Goal: Task Accomplishment & Management: Use online tool/utility

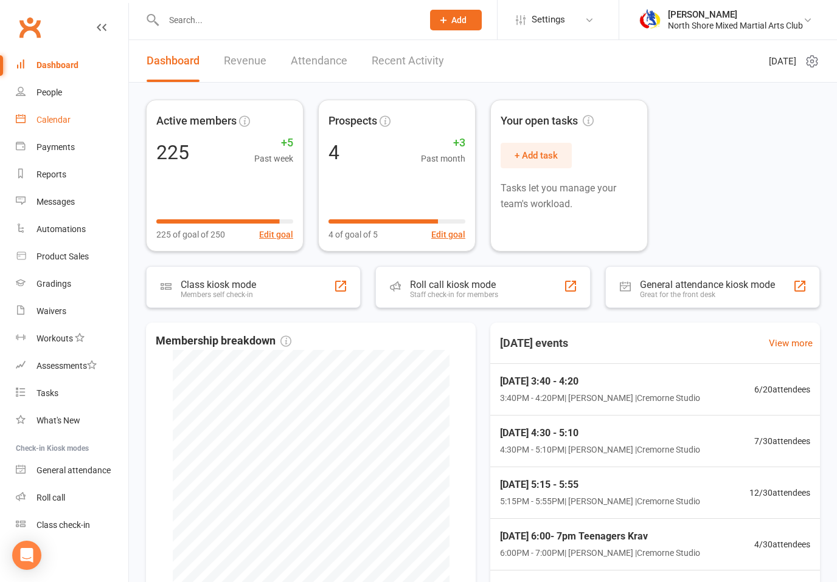
click at [48, 123] on div "Calendar" at bounding box center [53, 120] width 34 height 10
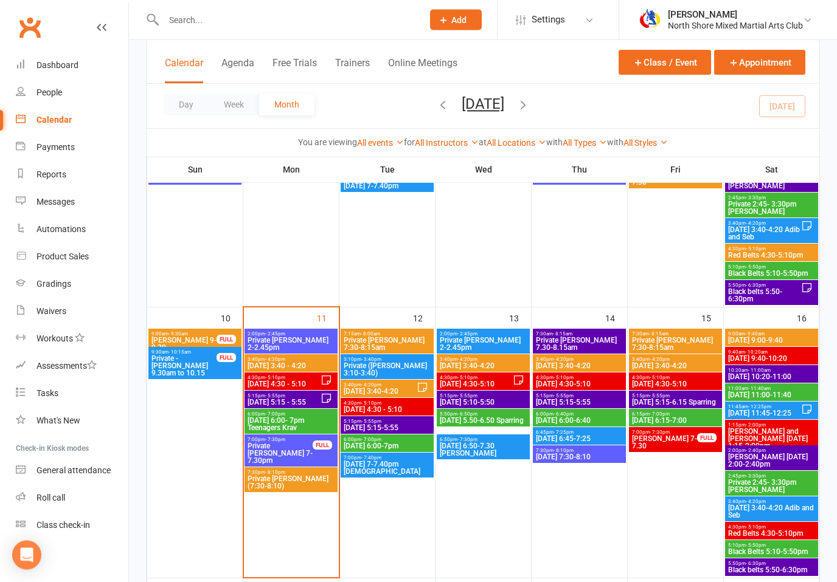
scroll to position [511, 0]
click at [278, 338] on span "Private [PERSON_NAME] 2-2.45pm" at bounding box center [291, 344] width 88 height 15
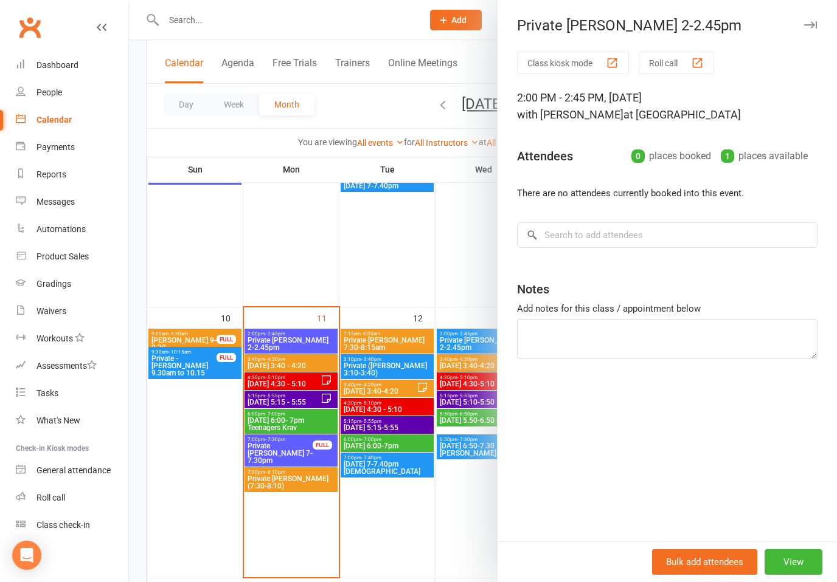
click at [260, 362] on div at bounding box center [483, 291] width 708 height 582
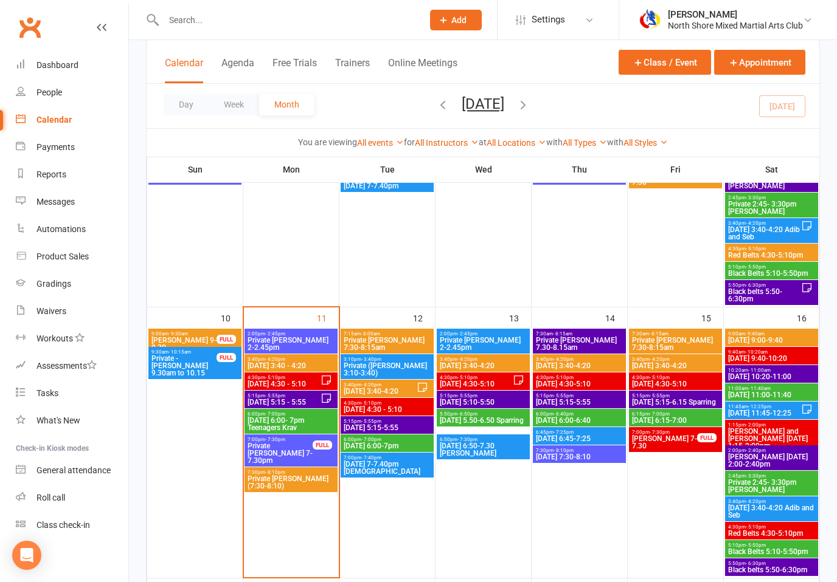
click at [308, 353] on div "2:00pm - 2:45pm Private [PERSON_NAME] 2-2.45pm" at bounding box center [290, 341] width 93 height 25
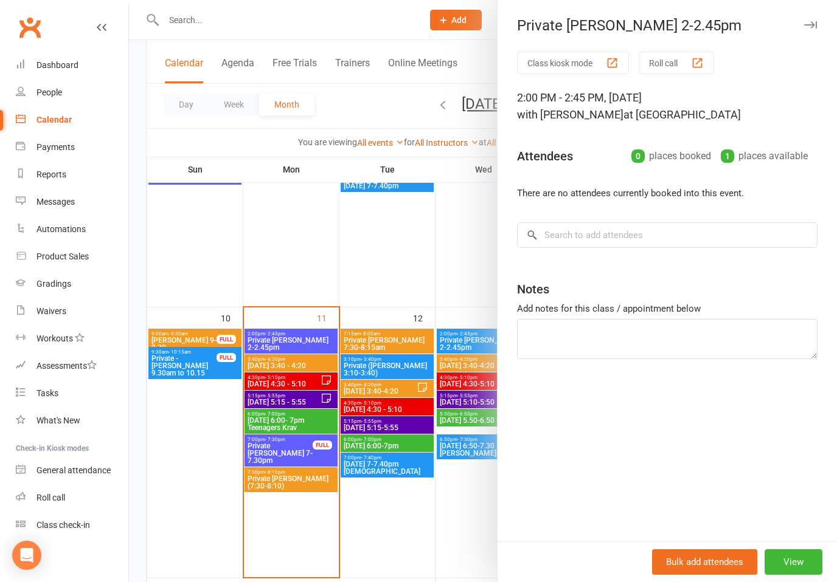
click at [309, 368] on div at bounding box center [483, 291] width 708 height 582
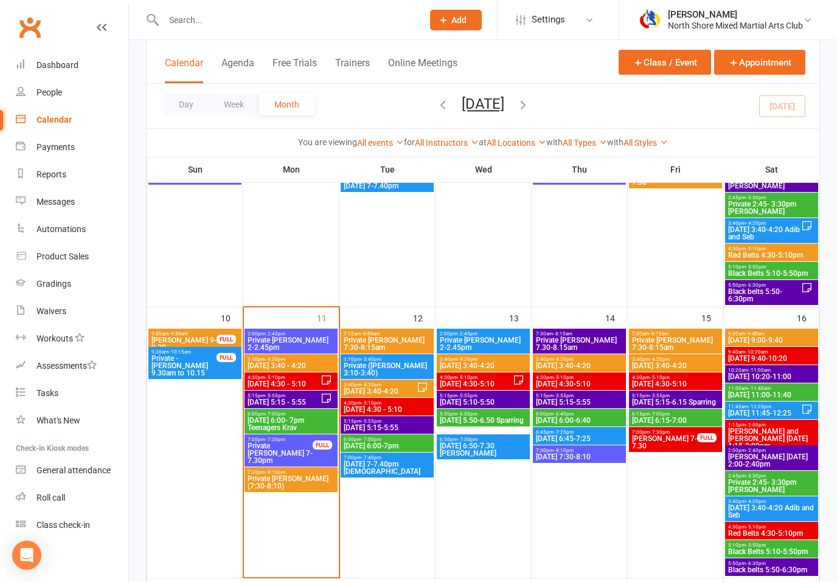
click at [311, 368] on span "[DATE] 3:40 - 4:20" at bounding box center [291, 365] width 88 height 7
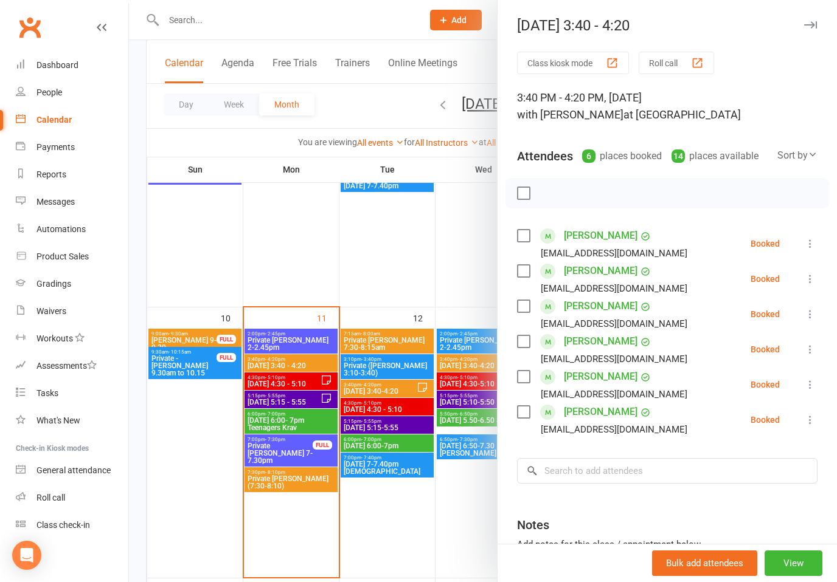
click at [812, 244] on icon at bounding box center [810, 244] width 12 height 12
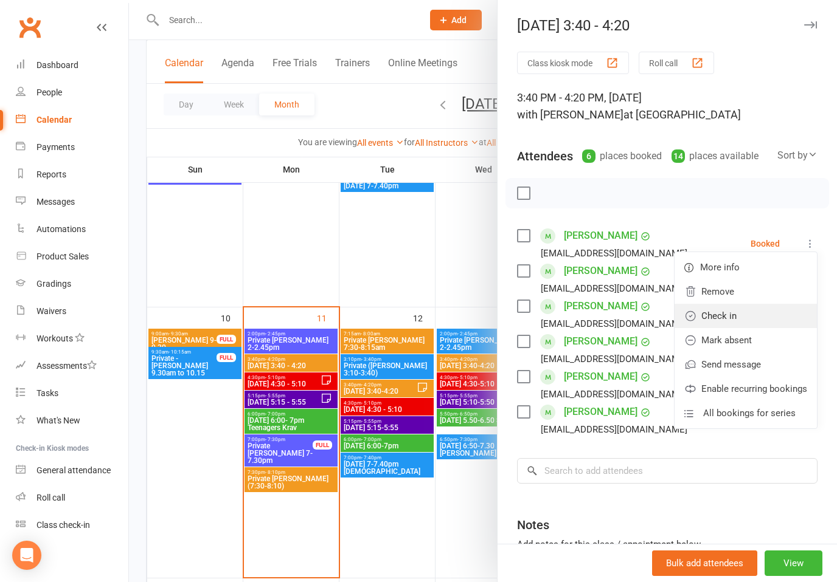
click at [727, 317] on link "Check in" at bounding box center [745, 316] width 142 height 24
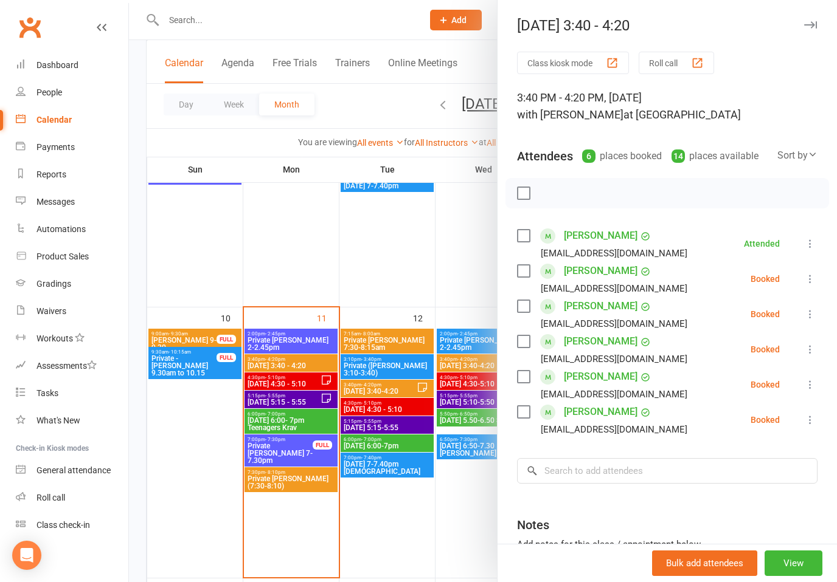
click at [817, 283] on button at bounding box center [810, 279] width 15 height 15
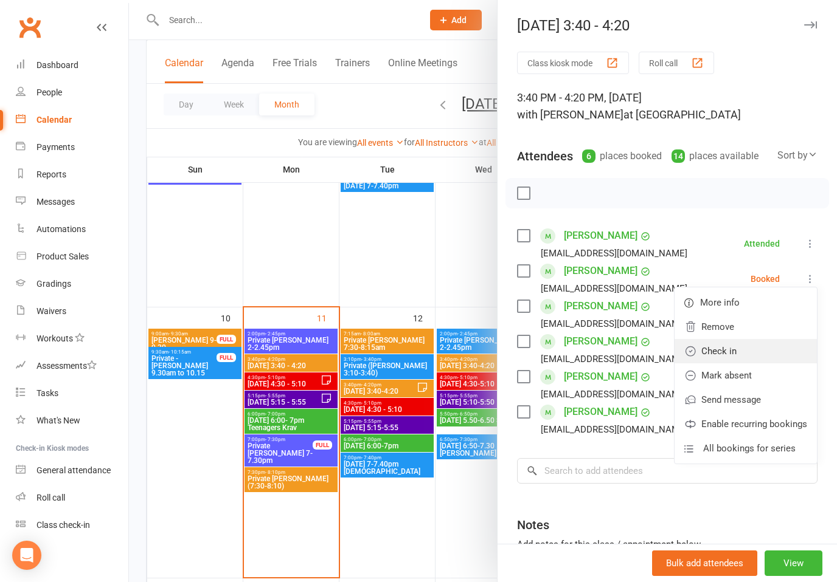
click at [731, 354] on link "Check in" at bounding box center [745, 351] width 142 height 24
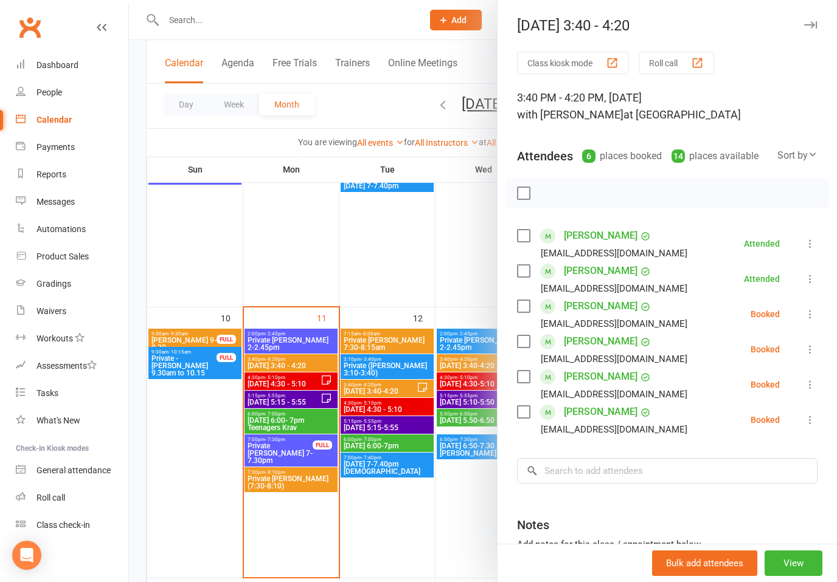
click at [811, 317] on icon at bounding box center [810, 314] width 12 height 12
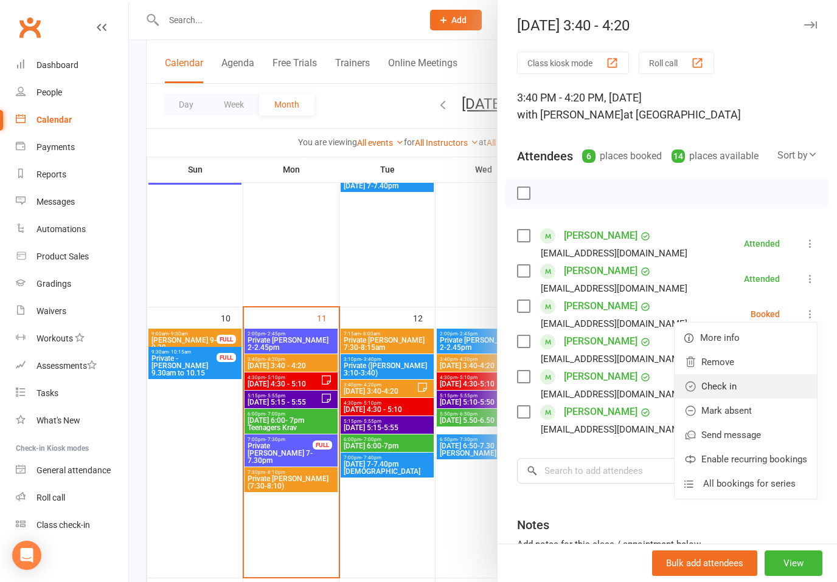
click at [727, 389] on link "Check in" at bounding box center [745, 387] width 142 height 24
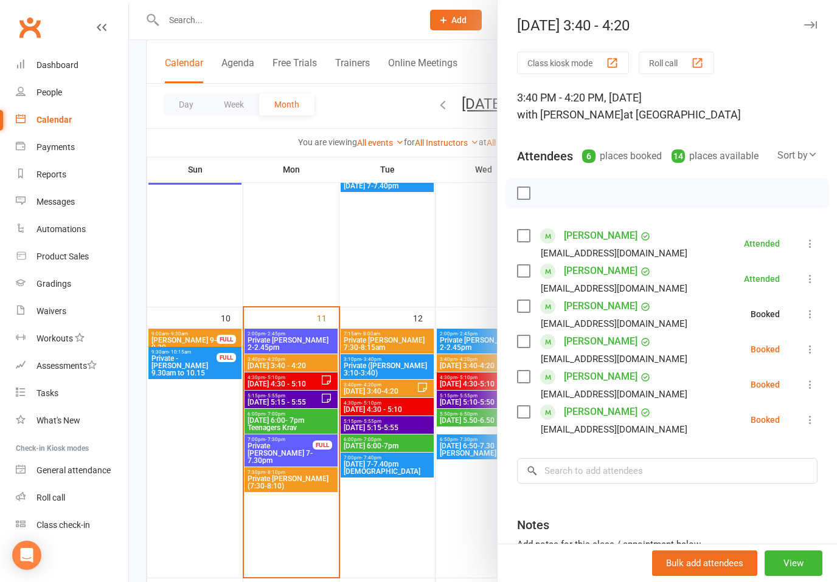
click at [809, 350] on icon at bounding box center [810, 350] width 12 height 12
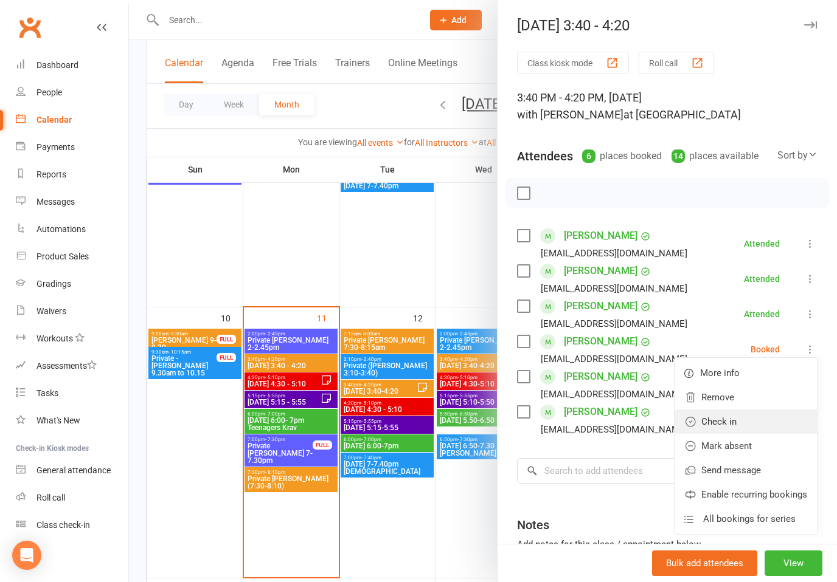
click at [725, 423] on link "Check in" at bounding box center [745, 422] width 142 height 24
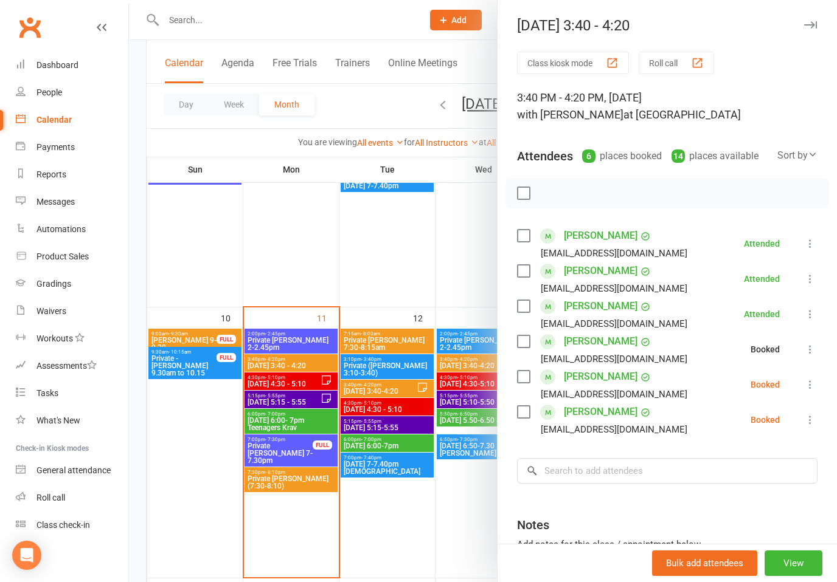
click at [814, 383] on icon at bounding box center [810, 385] width 12 height 12
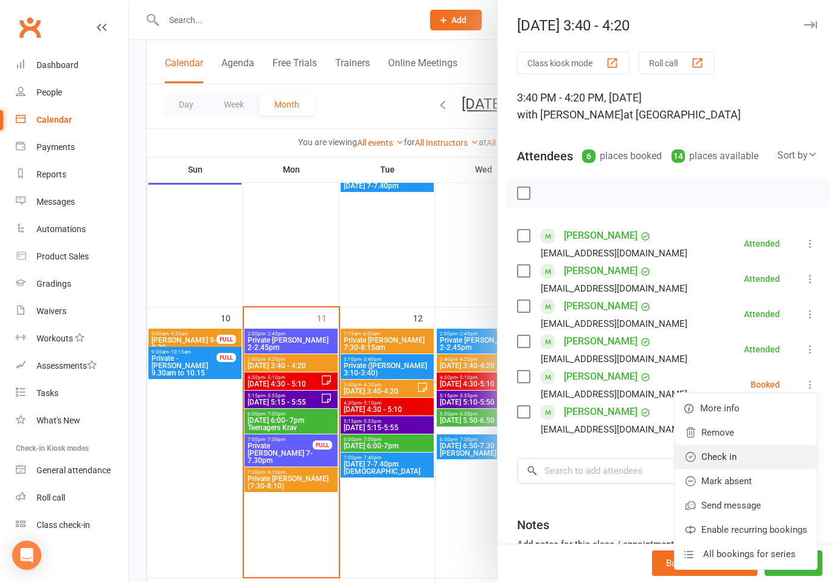
click at [718, 455] on link "Check in" at bounding box center [745, 457] width 142 height 24
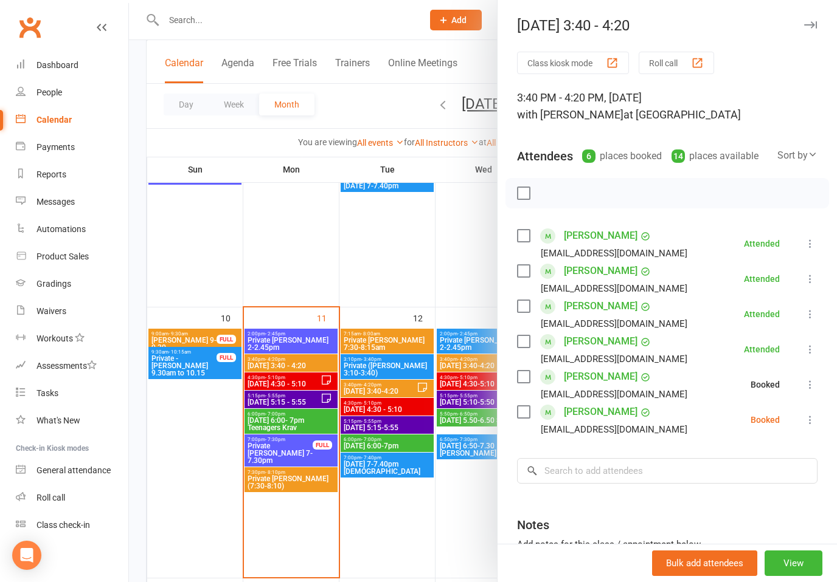
click at [814, 414] on button at bounding box center [810, 420] width 15 height 15
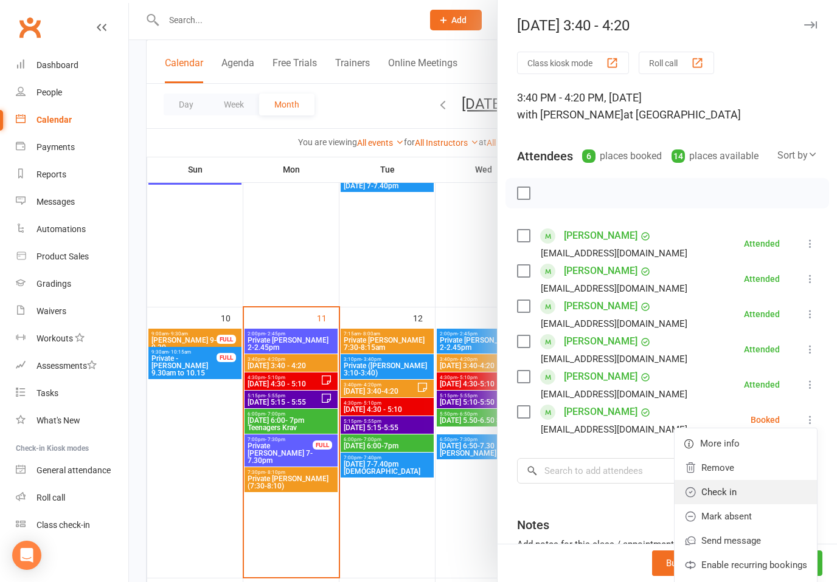
click at [719, 491] on link "Check in" at bounding box center [745, 492] width 142 height 24
